Goal: Task Accomplishment & Management: Manage account settings

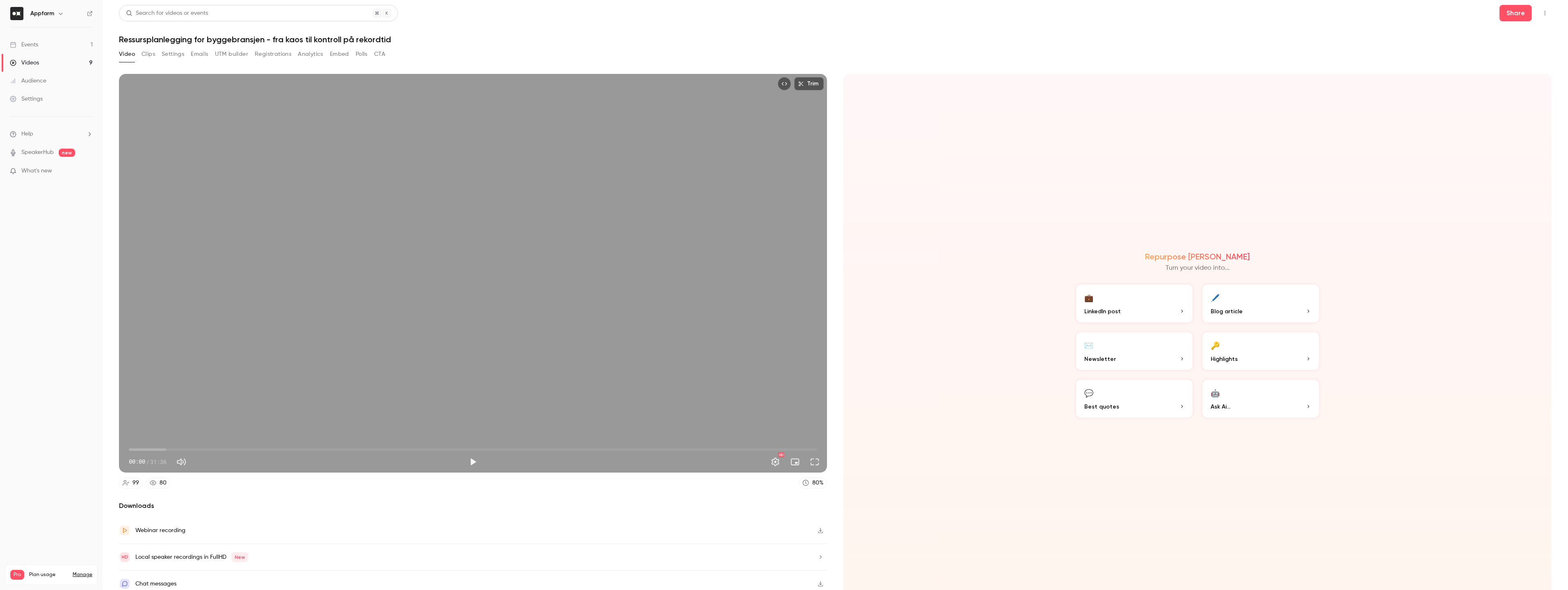
click at [50, 66] on link "Videos 9" at bounding box center [51, 63] width 102 height 18
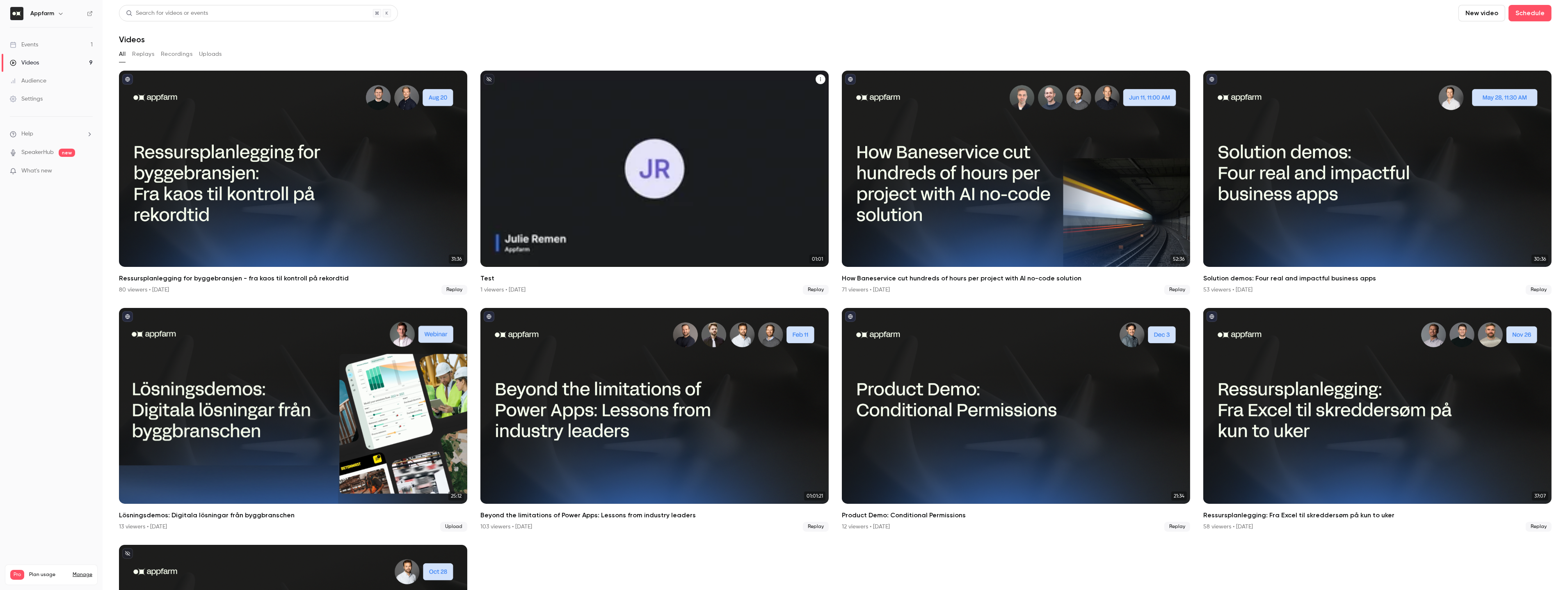
click at [817, 79] on button "Test" at bounding box center [821, 79] width 10 height 10
click at [783, 137] on div "Delete" at bounding box center [787, 141] width 64 height 8
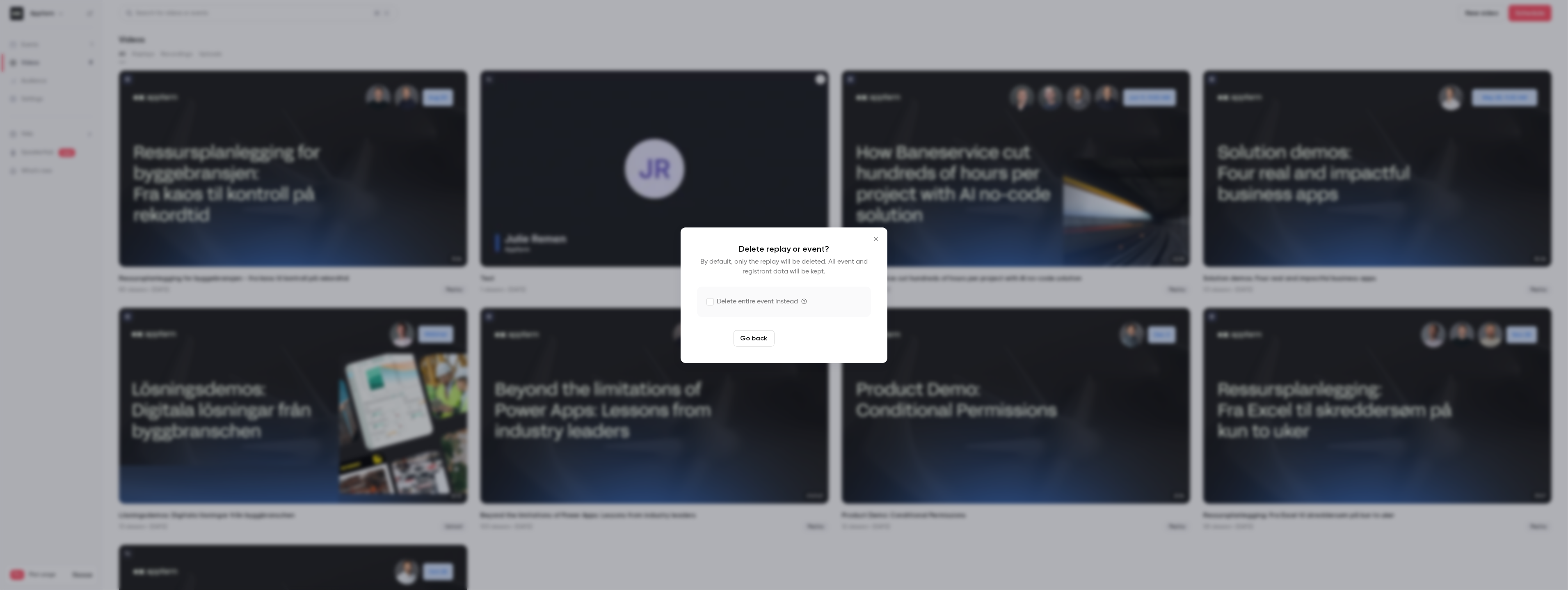
click at [802, 341] on button "Delete replay" at bounding box center [807, 338] width 57 height 16
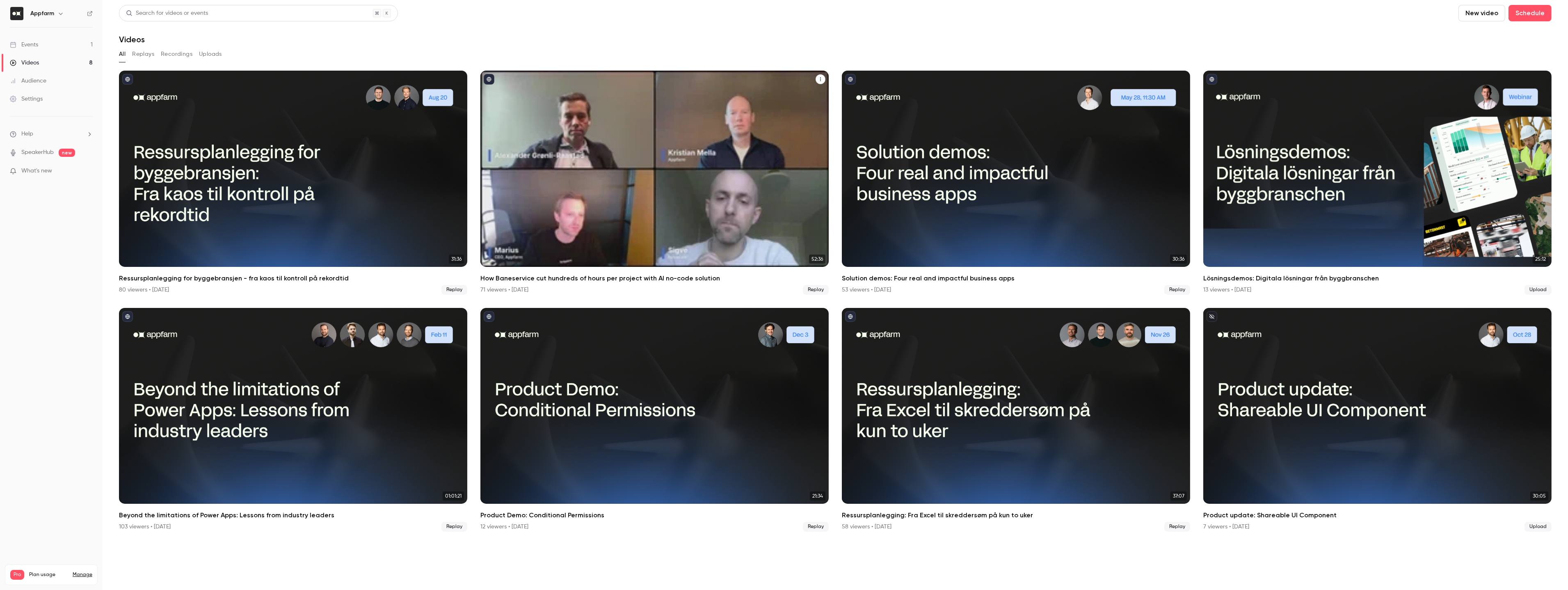
click at [620, 172] on div "How Baneservice cut hundreds of hours per project with AI no-code solution" at bounding box center [654, 169] width 348 height 196
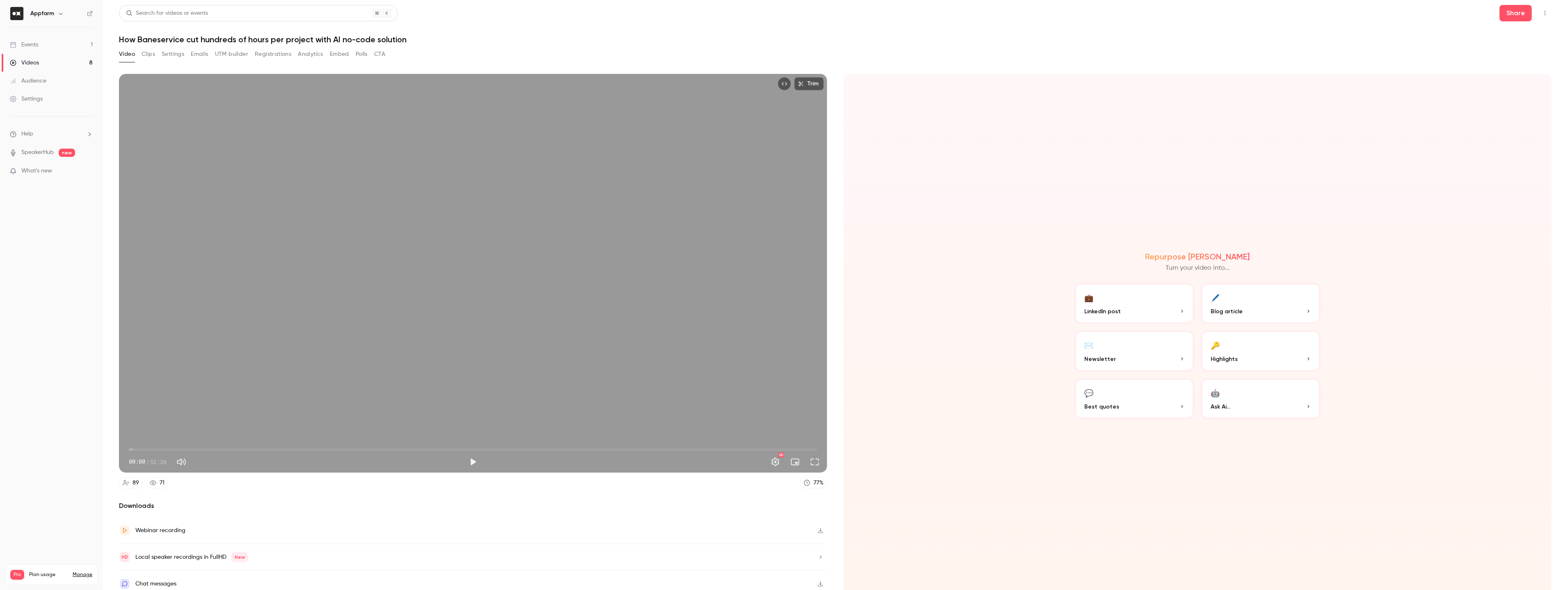
click at [1136, 399] on button "💬 Best quotes" at bounding box center [1134, 398] width 120 height 41
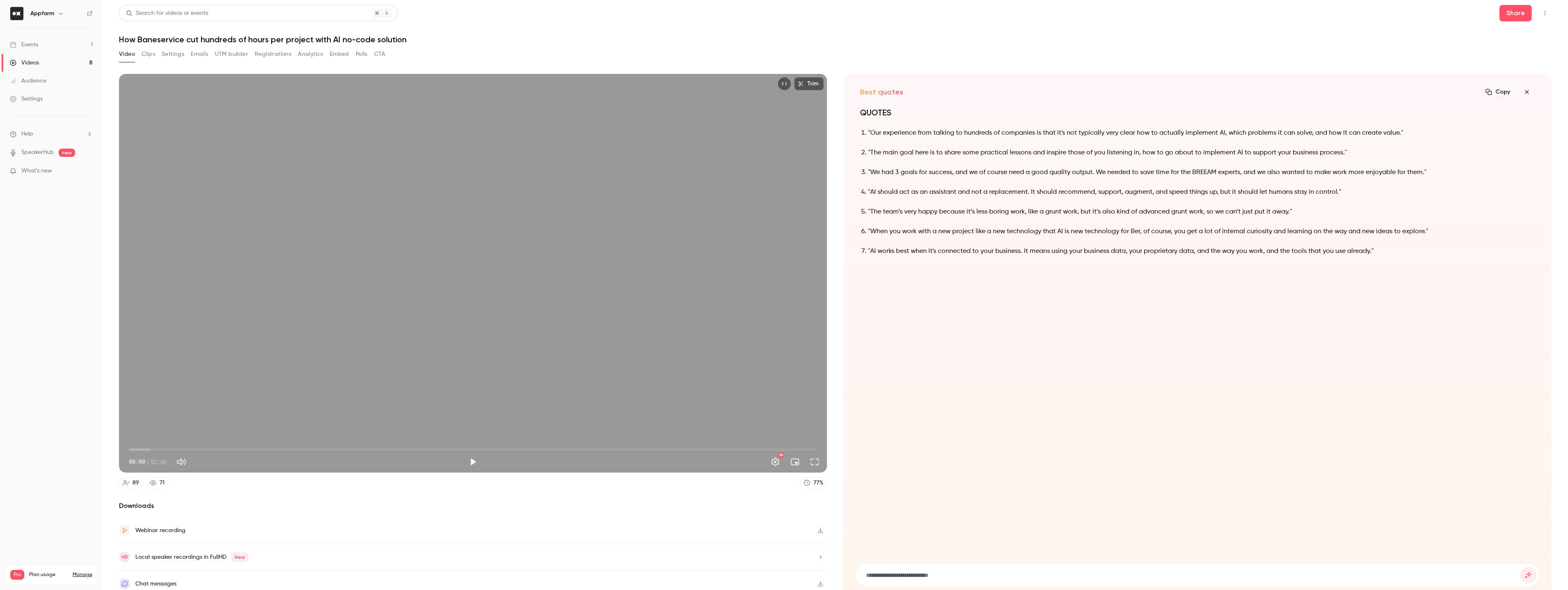
click at [1189, 191] on p ""AI should act as an assistant and not a replacement. It should recommend, supp…" at bounding box center [1202, 192] width 667 height 10
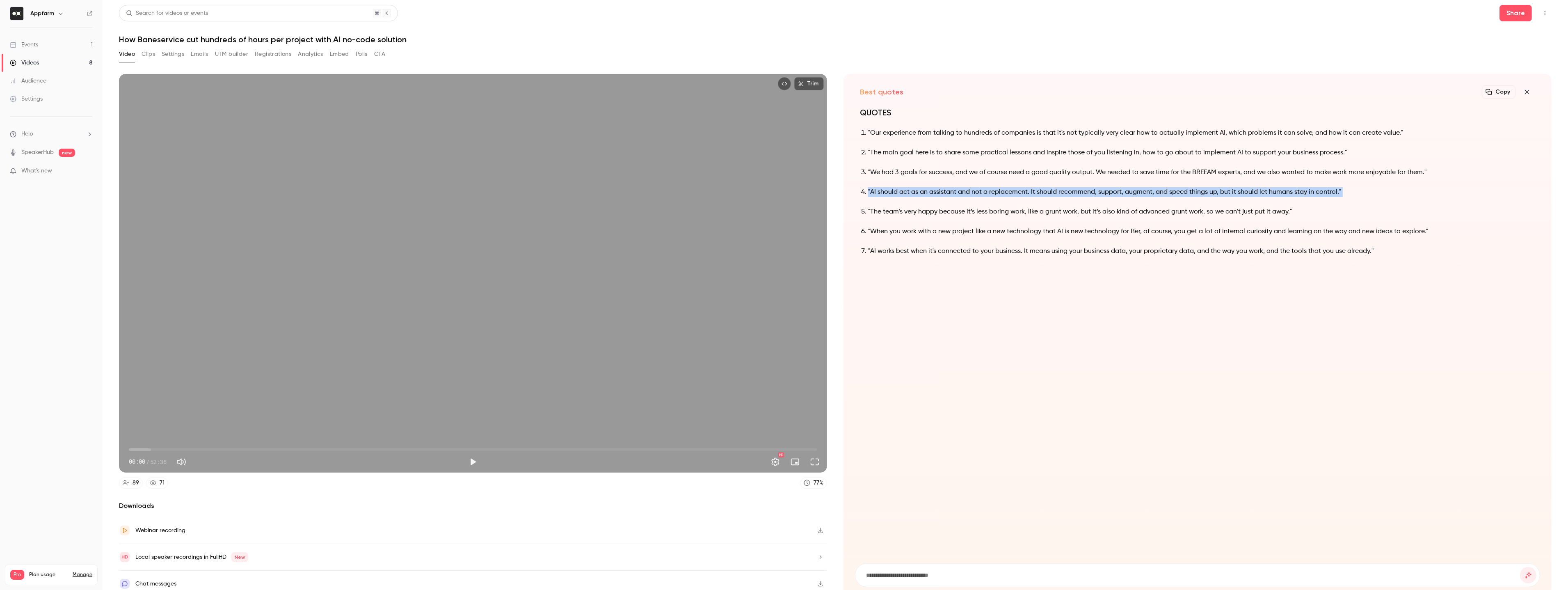
click at [1154, 133] on p ""Our experience from talking to hundreds of companies is that it's not typicall…" at bounding box center [1202, 133] width 667 height 10
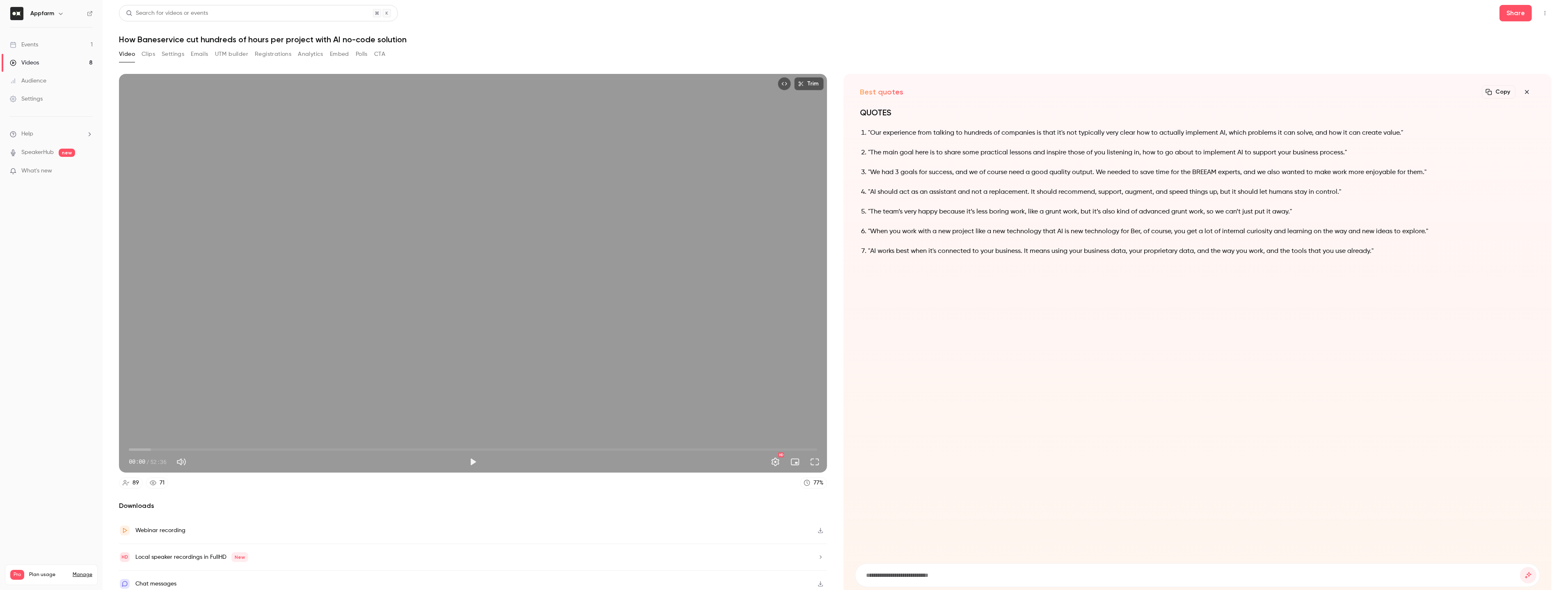
click at [1154, 133] on p ""Our experience from talking to hundreds of companies is that it's not typicall…" at bounding box center [1202, 133] width 667 height 10
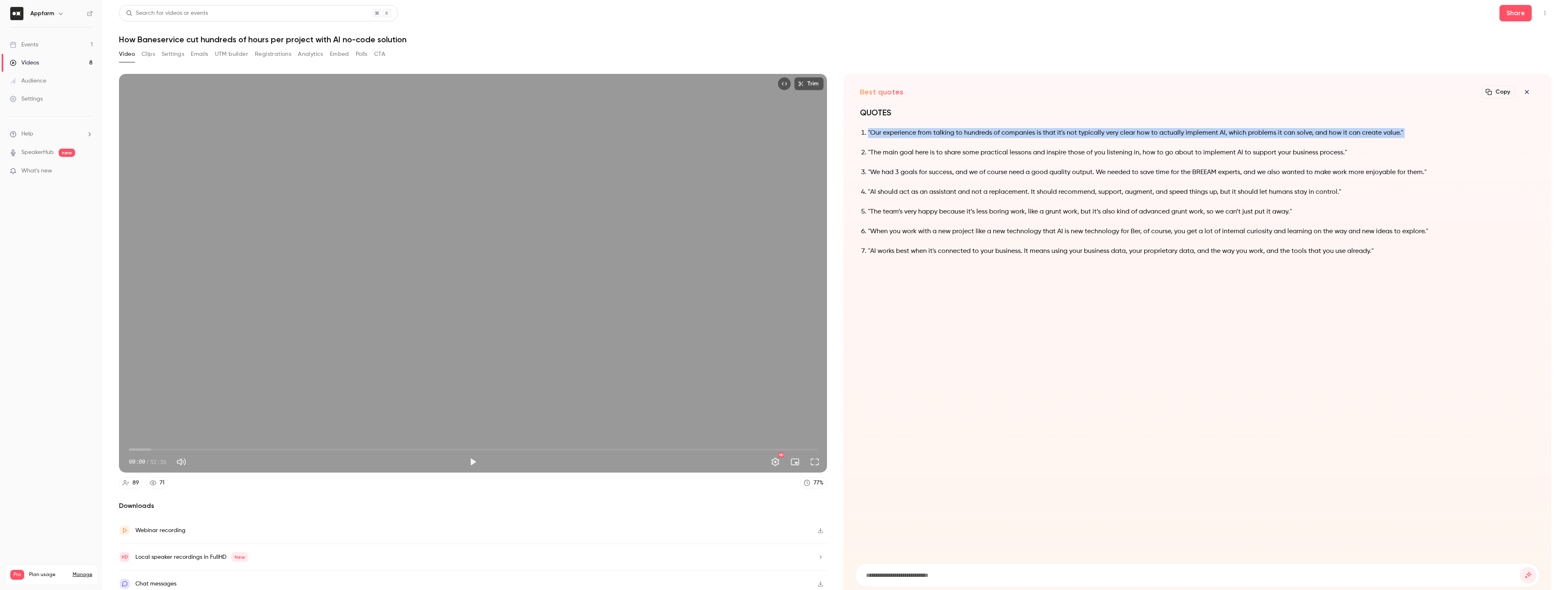
copy ol ""Our experience from talking to hundreds of companies is that it's not typicall…"
click at [990, 576] on input at bounding box center [1192, 575] width 655 height 9
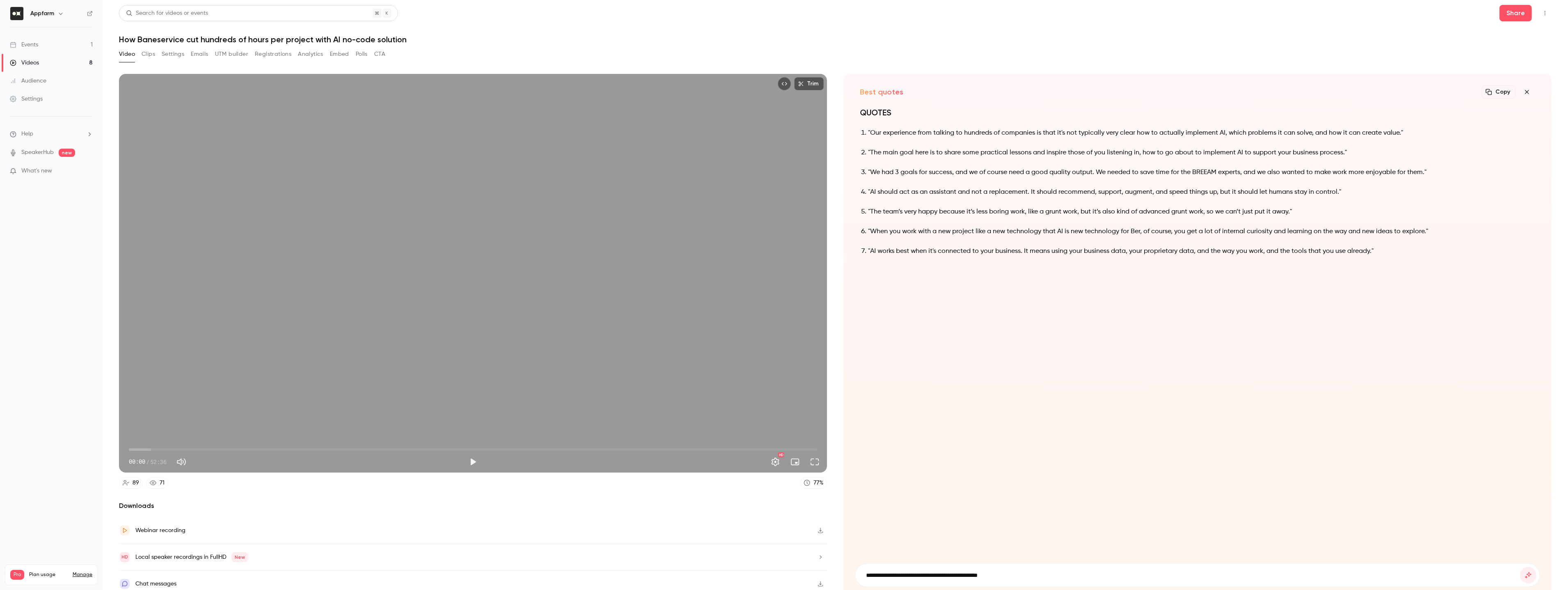
type input "**********"
click at [1520, 567] on button "submit" at bounding box center [1528, 575] width 16 height 16
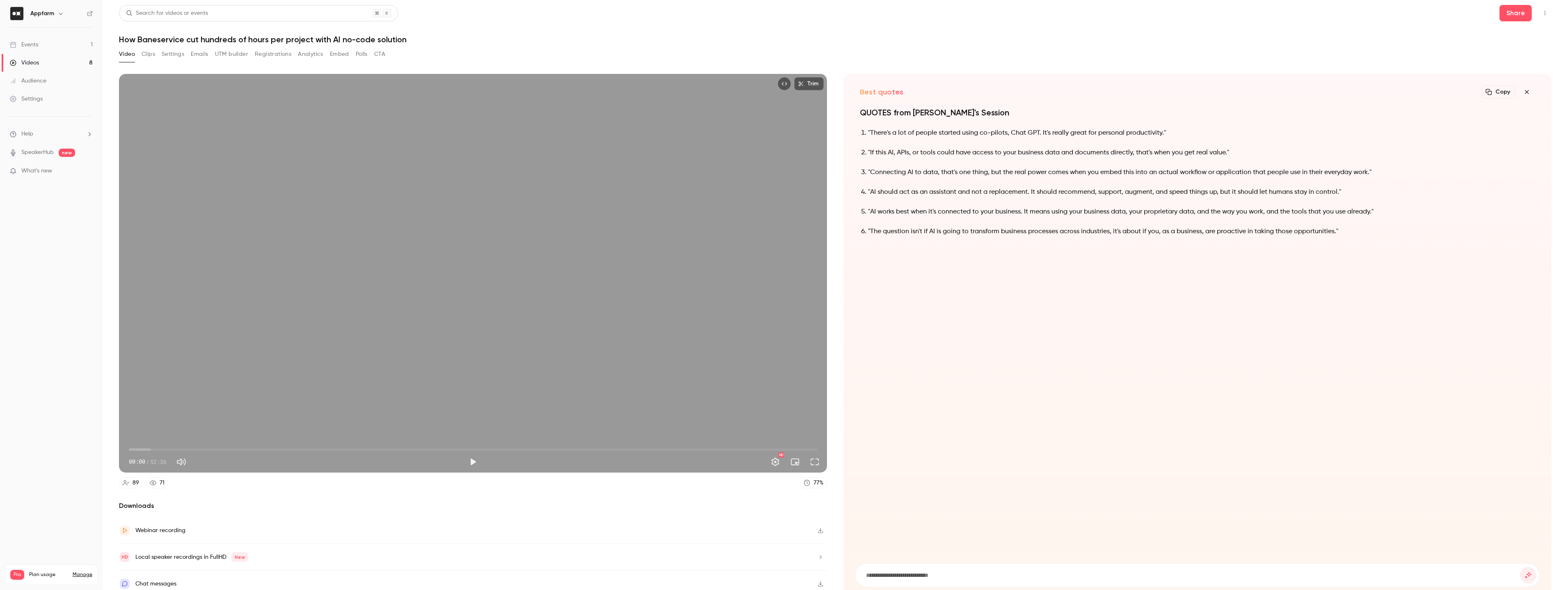
click at [975, 152] on p ""If this AI, APIs, or tools could have access to your business data and documen…" at bounding box center [1202, 153] width 667 height 10
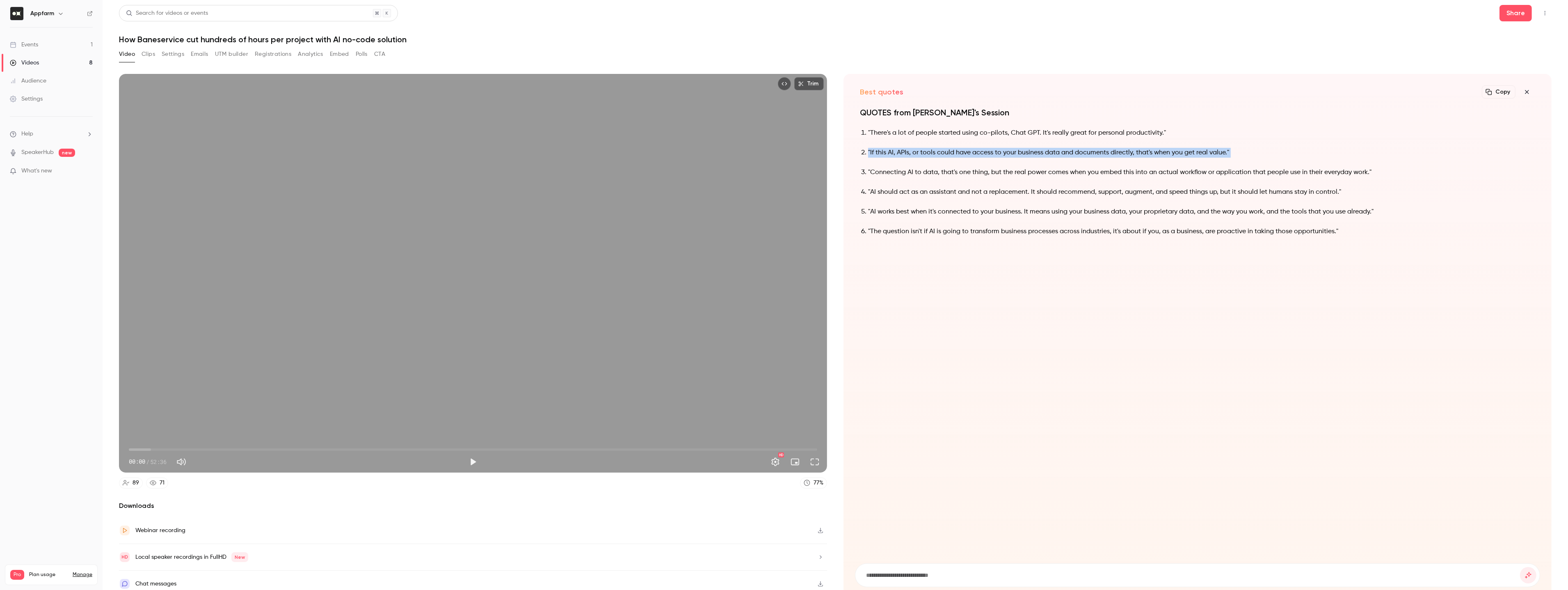
click at [1045, 170] on p ""Connecting AI to data, that's one thing, but the real power comes when you emb…" at bounding box center [1202, 172] width 667 height 10
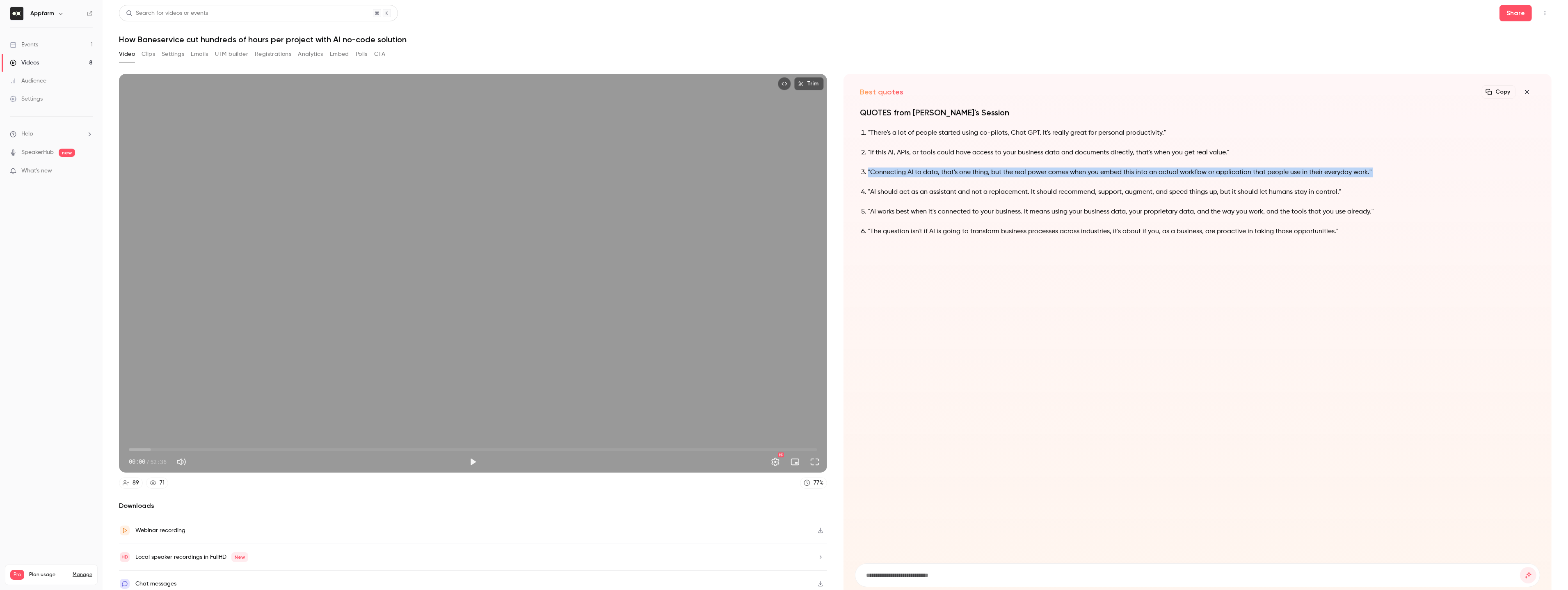
copy ol ""Connecting AI to data, that's one thing, but the real power comes when you emb…"
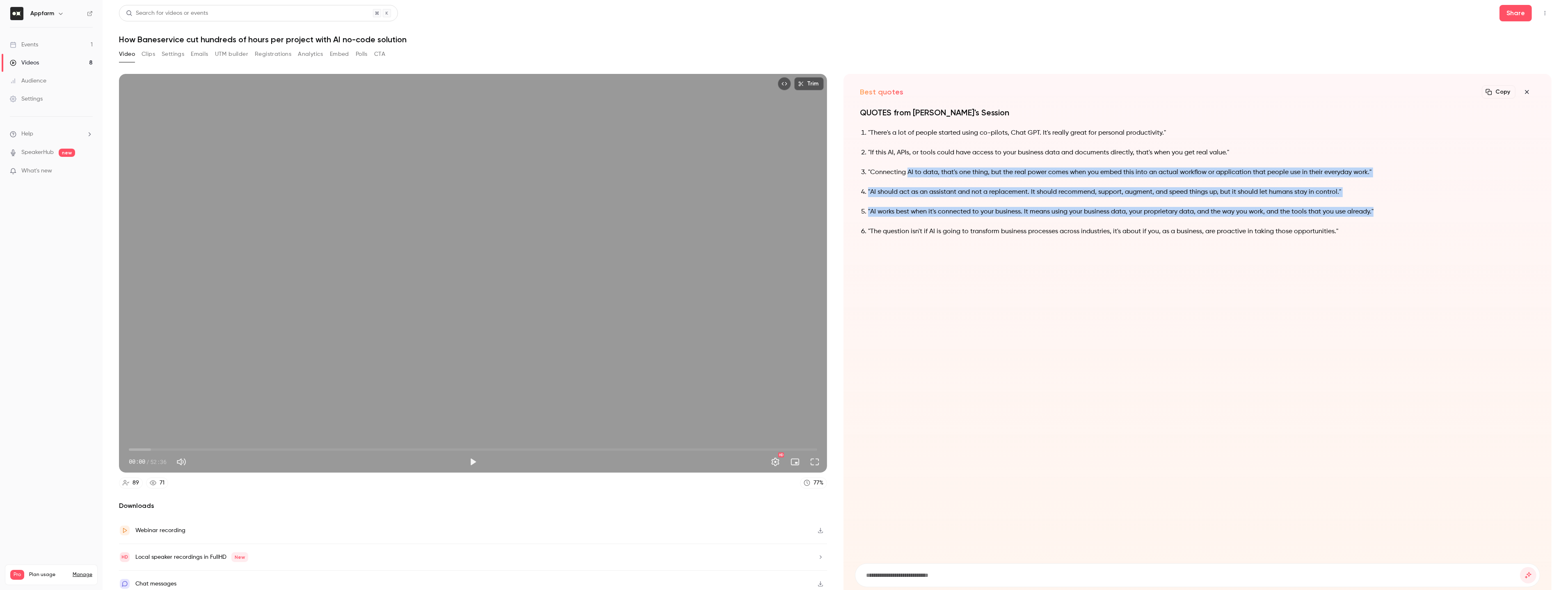
drag, startPoint x: 1374, startPoint y: 211, endPoint x: 909, endPoint y: 177, distance: 466.2
click at [909, 177] on ol ""There's a lot of people started using co-pilots, Chat GPT. It's really great f…" at bounding box center [1197, 182] width 675 height 108
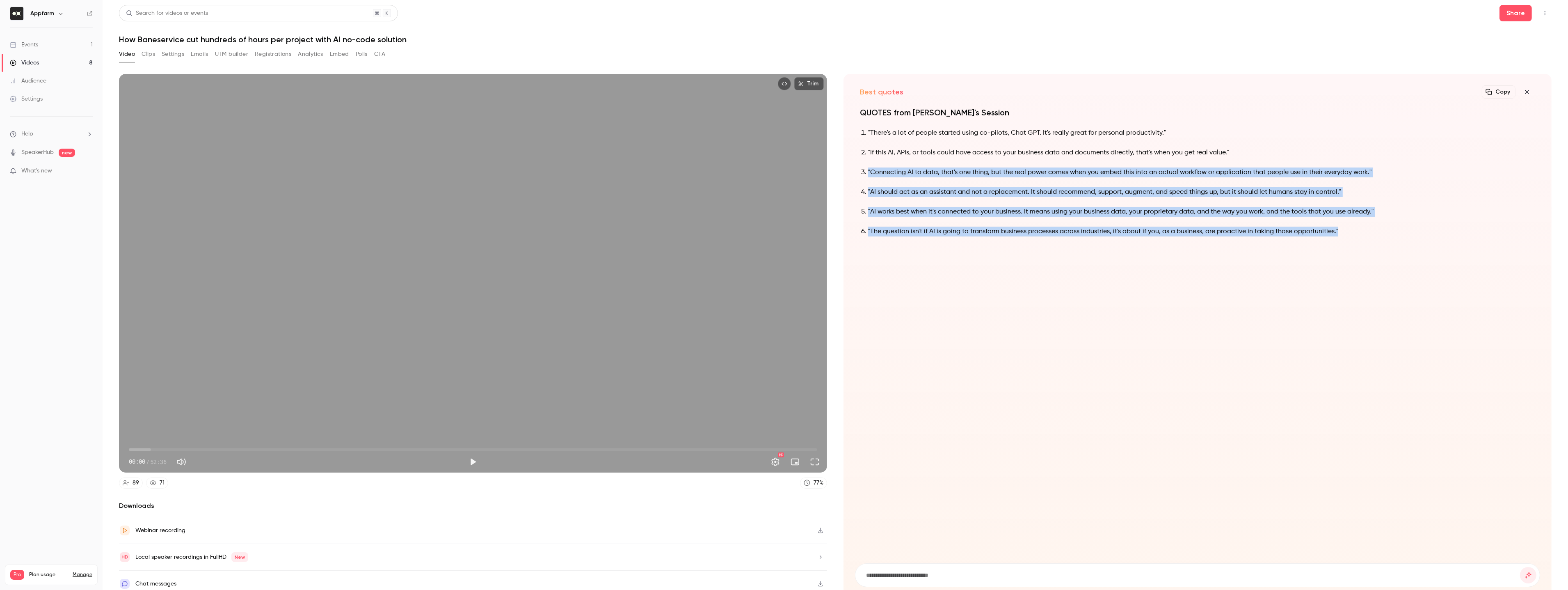
drag, startPoint x: 1346, startPoint y: 230, endPoint x: 867, endPoint y: 174, distance: 482.3
click at [867, 174] on ol ""There's a lot of people started using co-pilots, Chat GPT. It's really great f…" at bounding box center [1197, 182] width 675 height 108
copy ol ""Connecting AI to data, that's one thing, but the real power comes when you emb…"
click at [958, 395] on div "QUOTES from [PERSON_NAME]'s Session "There's a lot of people started using co-p…" at bounding box center [1198, 329] width 685 height 446
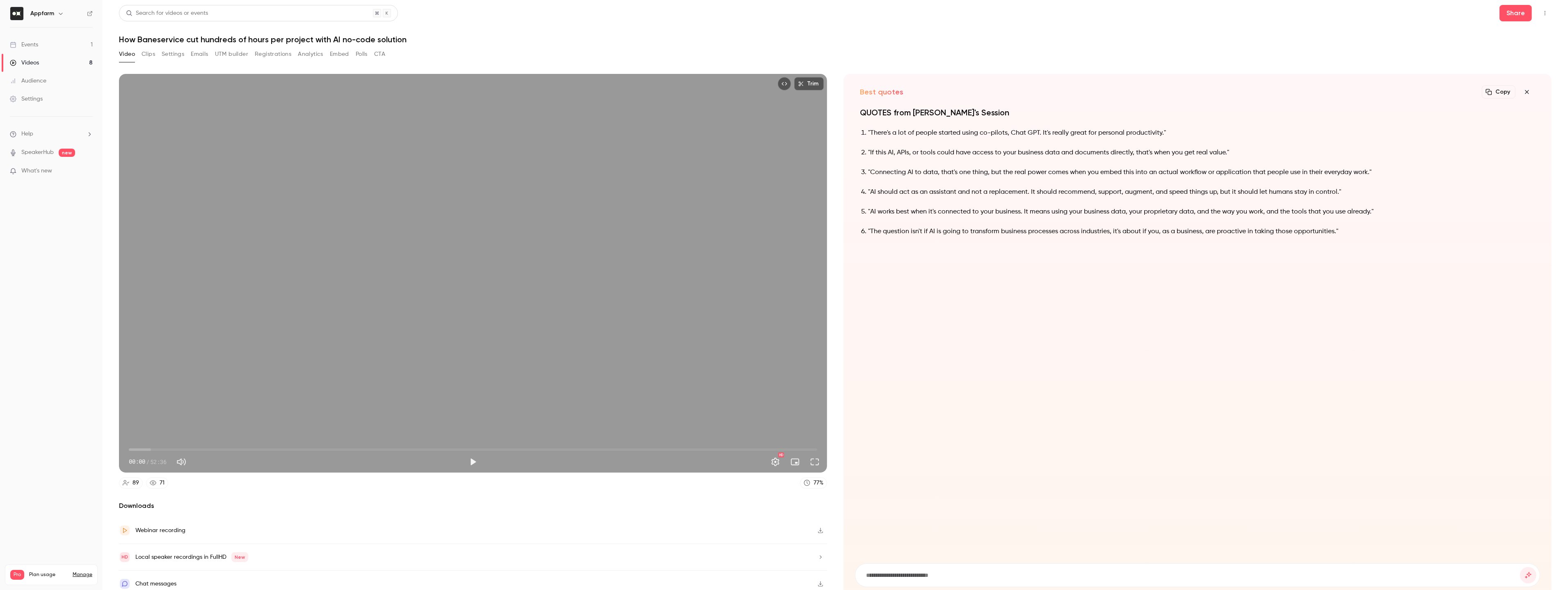
click at [219, 37] on h1 "How Baneservice cut hundreds of hours per project with AI no-code solution" at bounding box center [835, 40] width 1433 height 10
copy div "How Baneservice cut hundreds of hours per project with AI no-code solution Vide…"
click at [58, 61] on link "Videos 8" at bounding box center [51, 63] width 102 height 18
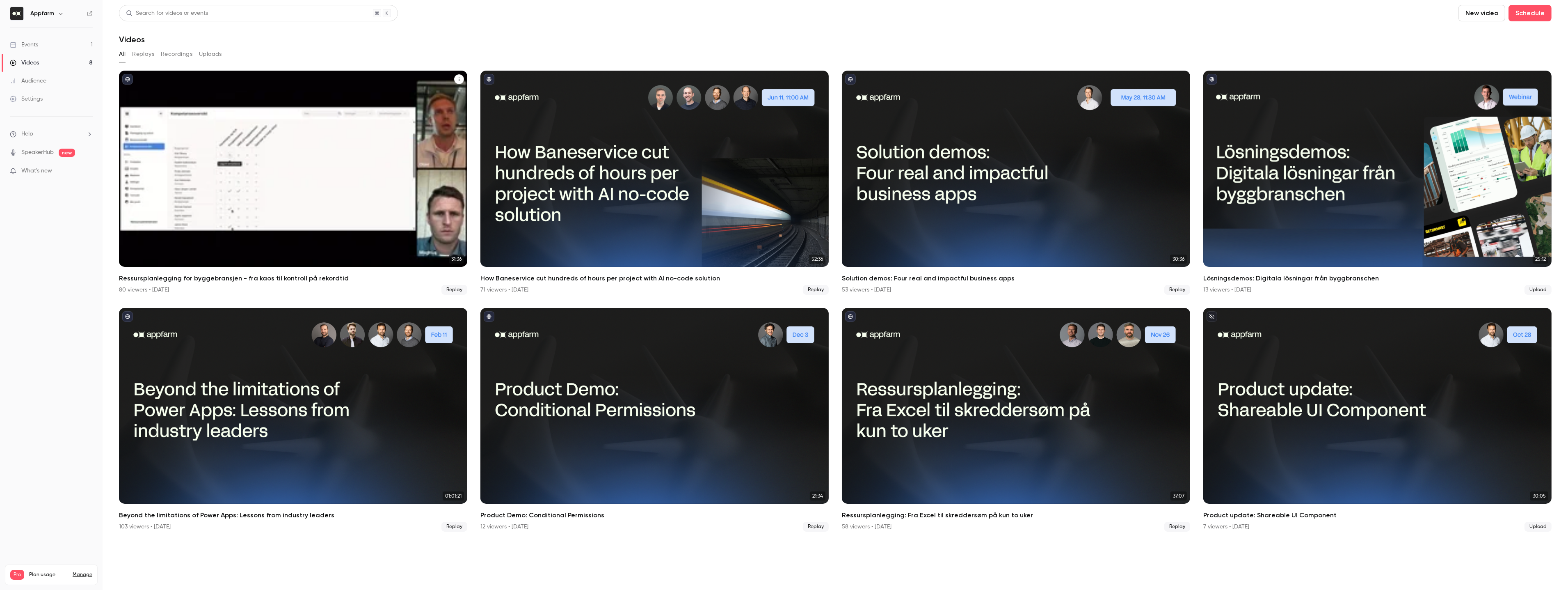
click at [272, 90] on div "Ressursplanlegging for byggebransjen - fra kaos til kontroll på rekordtid" at bounding box center [293, 169] width 348 height 196
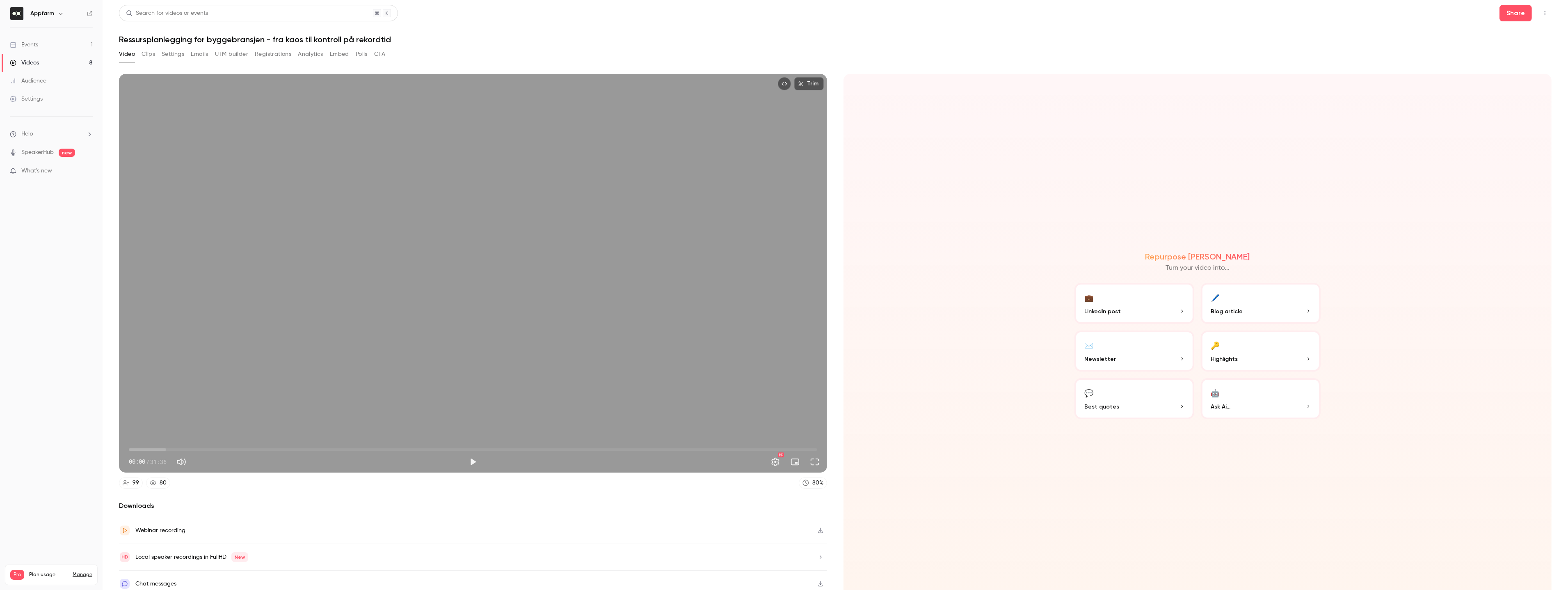
click at [312, 51] on button "Analytics" at bounding box center [310, 54] width 26 height 13
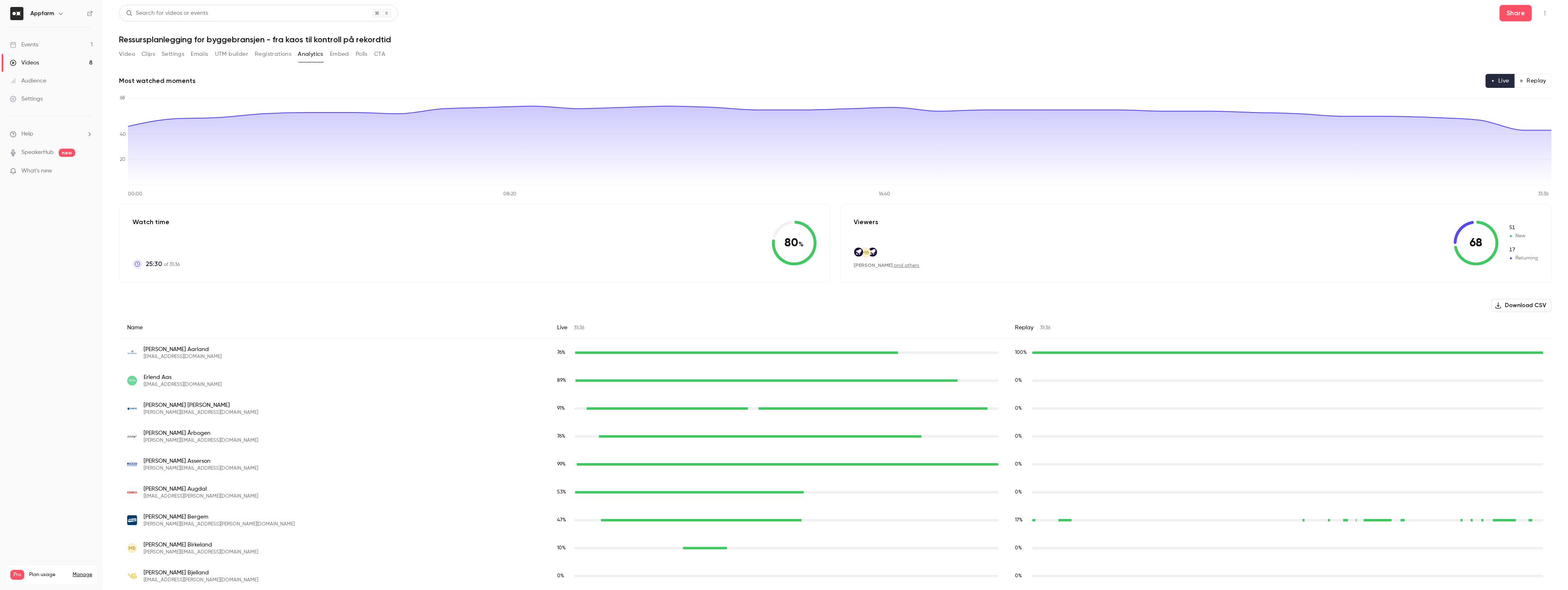
click at [1538, 74] on button "Replay" at bounding box center [1533, 80] width 37 height 14
